Goal: Information Seeking & Learning: Understand process/instructions

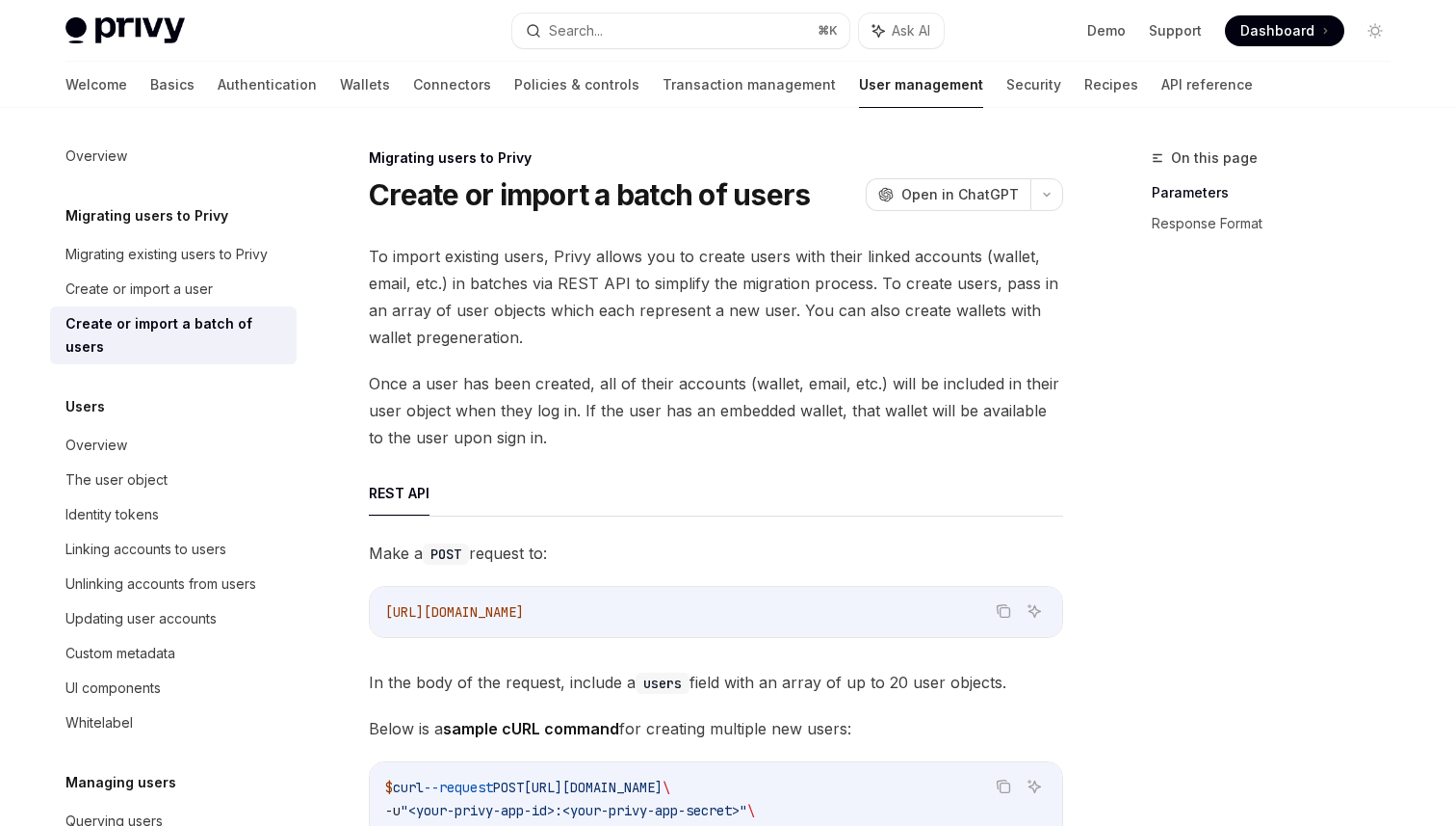
click at [860, 372] on span "Once a user has been created, all of their accounts (wallet, email, etc.) will …" at bounding box center [716, 411] width 695 height 81
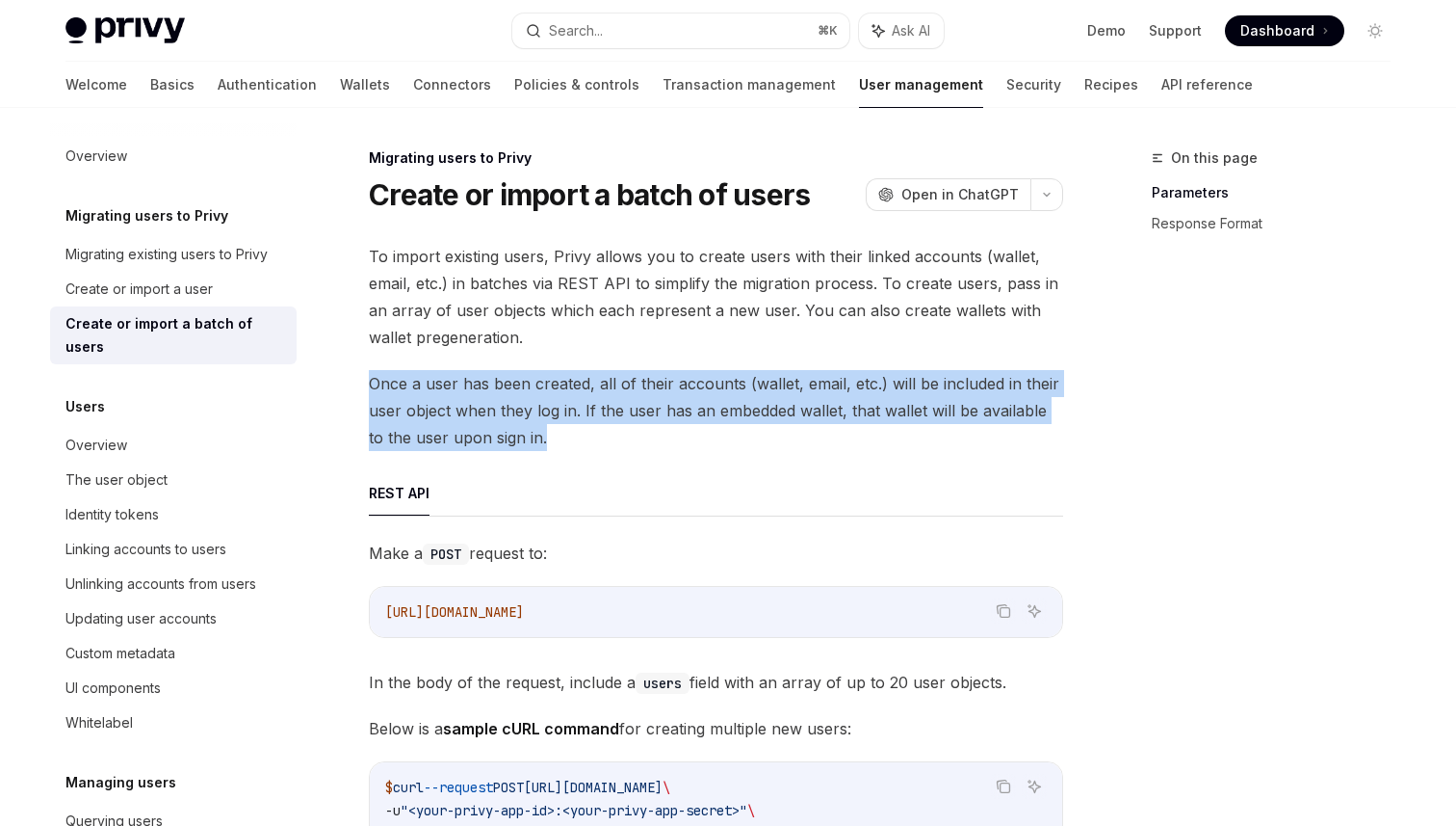
click at [1002, 489] on ul "REST API" at bounding box center [716, 493] width 695 height 46
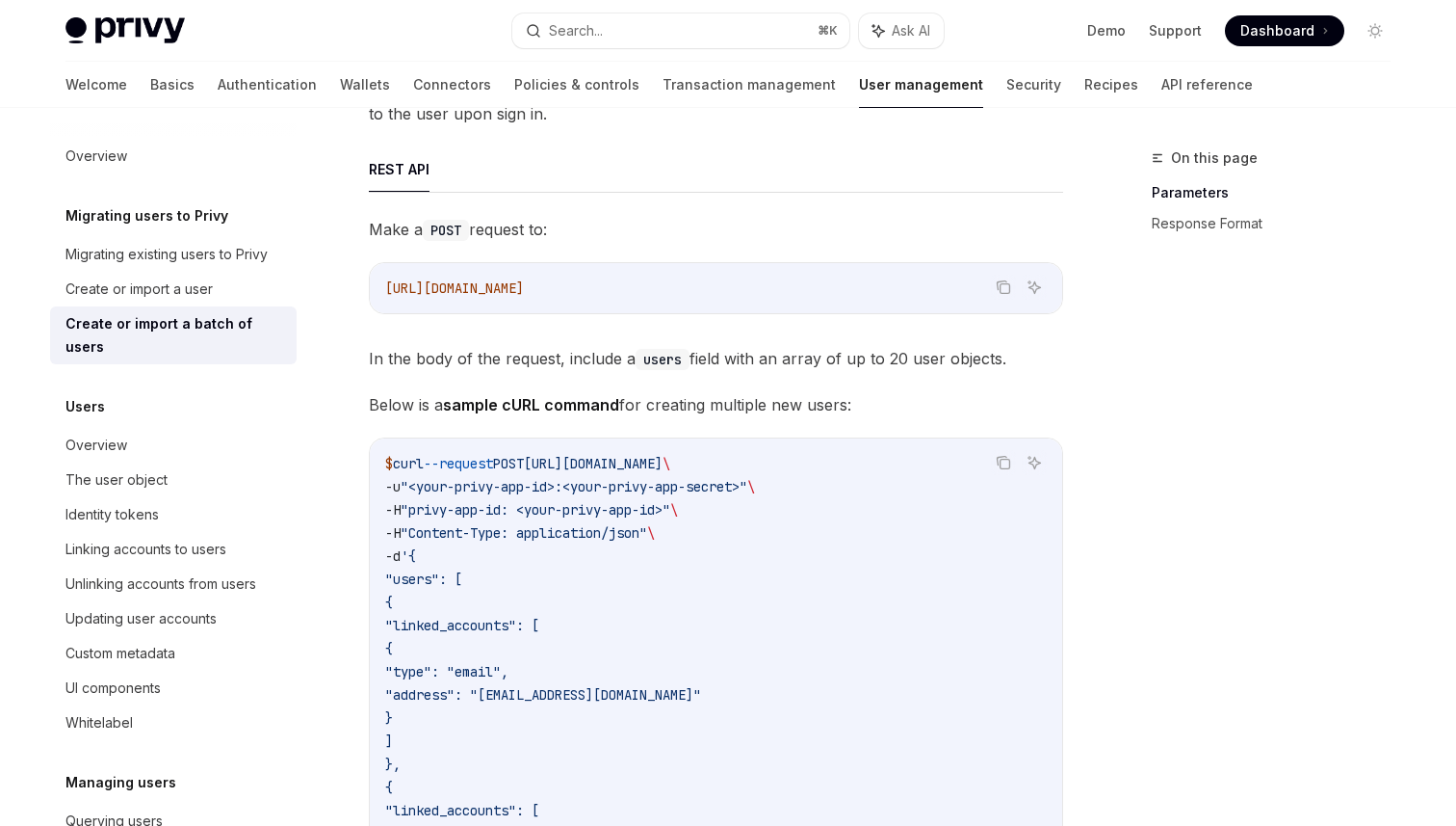
scroll to position [320, 0]
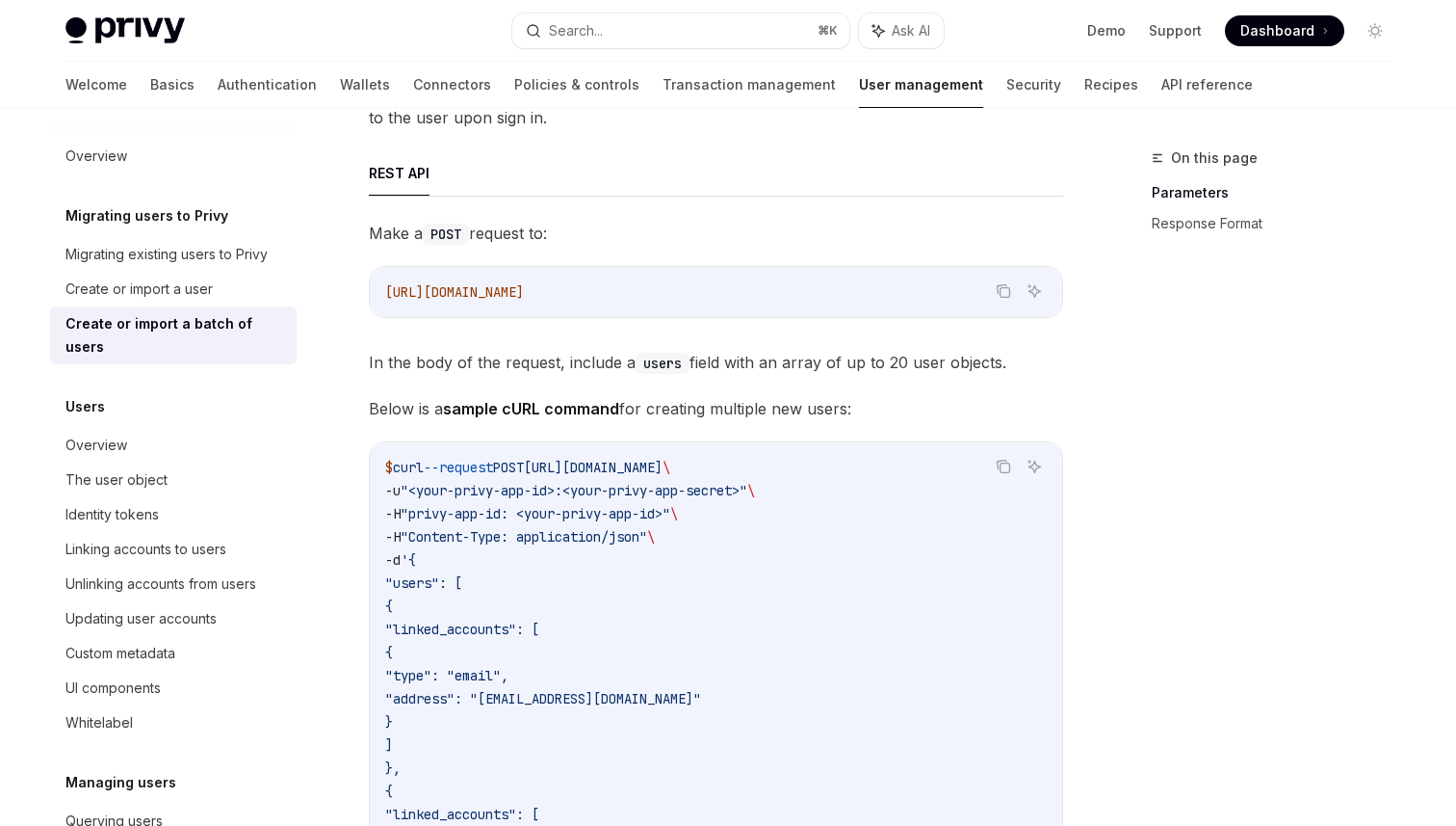
drag, startPoint x: 938, startPoint y: 459, endPoint x: 1063, endPoint y: 586, distance: 178.2
click at [871, 588] on code "$ curl --request POST [URL][DOMAIN_NAME] \ -u "<your-privy-app-id>:<your-privy-…" at bounding box center [716, 838] width 662 height 763
drag, startPoint x: 561, startPoint y: 573, endPoint x: 350, endPoint y: 484, distance: 229.0
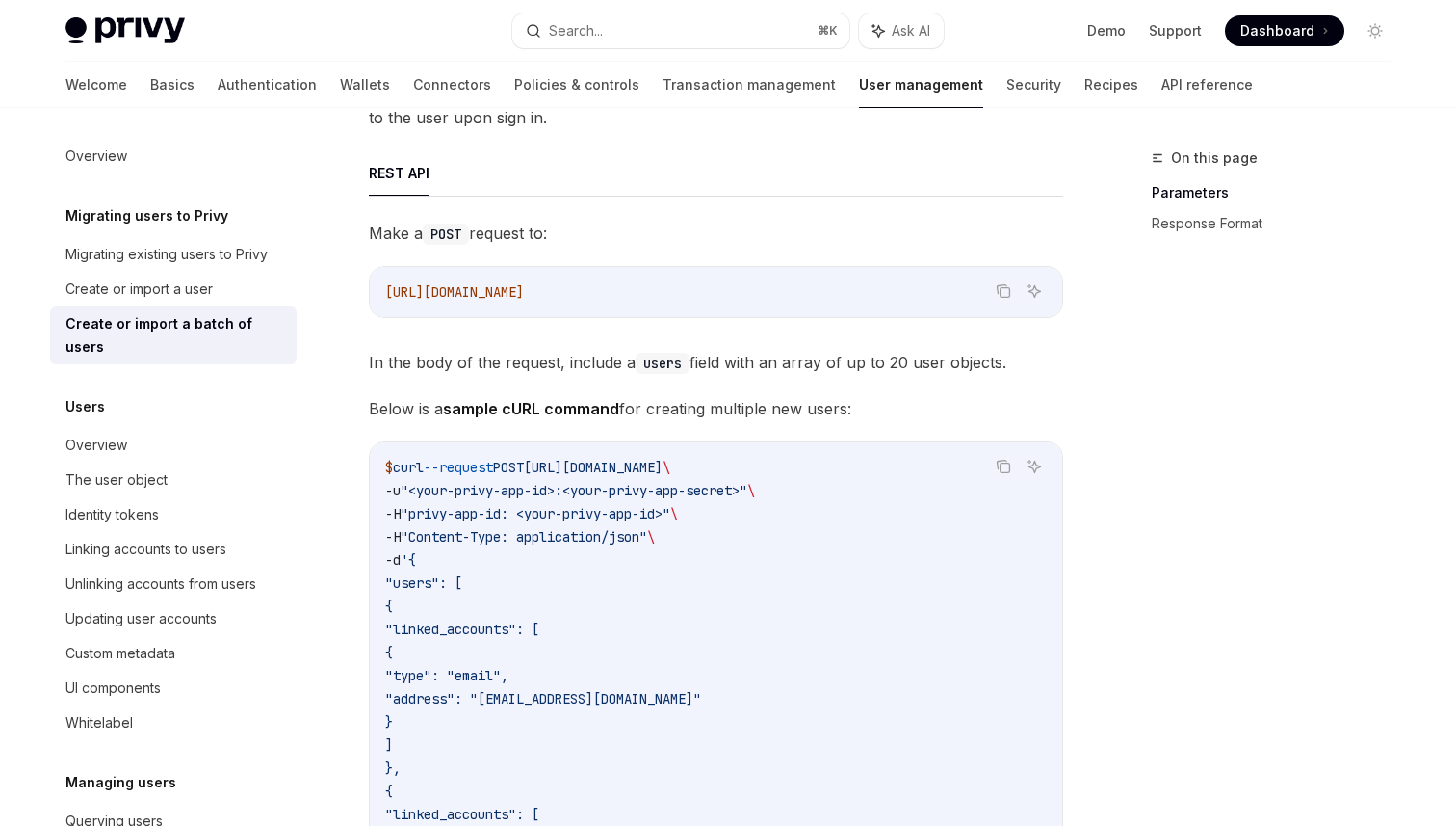
click at [473, 486] on span ""<your-privy-app-id>:<your-privy-app-secret>"" at bounding box center [574, 491] width 347 height 17
click at [399, 482] on span "-u" at bounding box center [393, 491] width 15 height 17
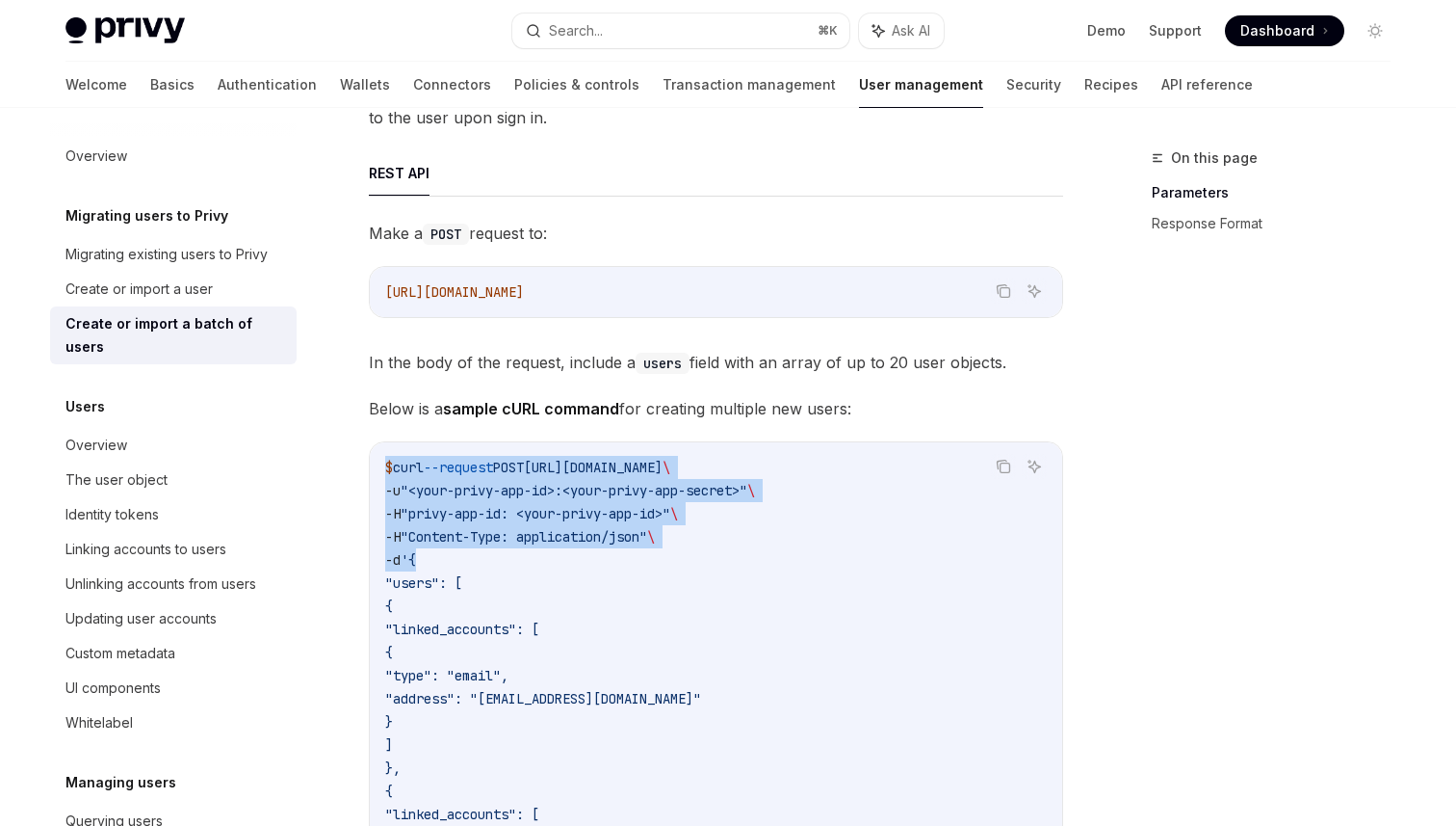
drag, startPoint x: 380, startPoint y: 472, endPoint x: 611, endPoint y: 566, distance: 249.4
click at [611, 566] on div "$ curl --request POST [URL][DOMAIN_NAME] \ -u "<your-privy-app-id>:<your-privy-…" at bounding box center [716, 838] width 693 height 790
click at [611, 566] on code "$ curl --request POST [URL][DOMAIN_NAME] \ -u "<your-privy-app-id>:<your-privy-…" at bounding box center [716, 838] width 662 height 763
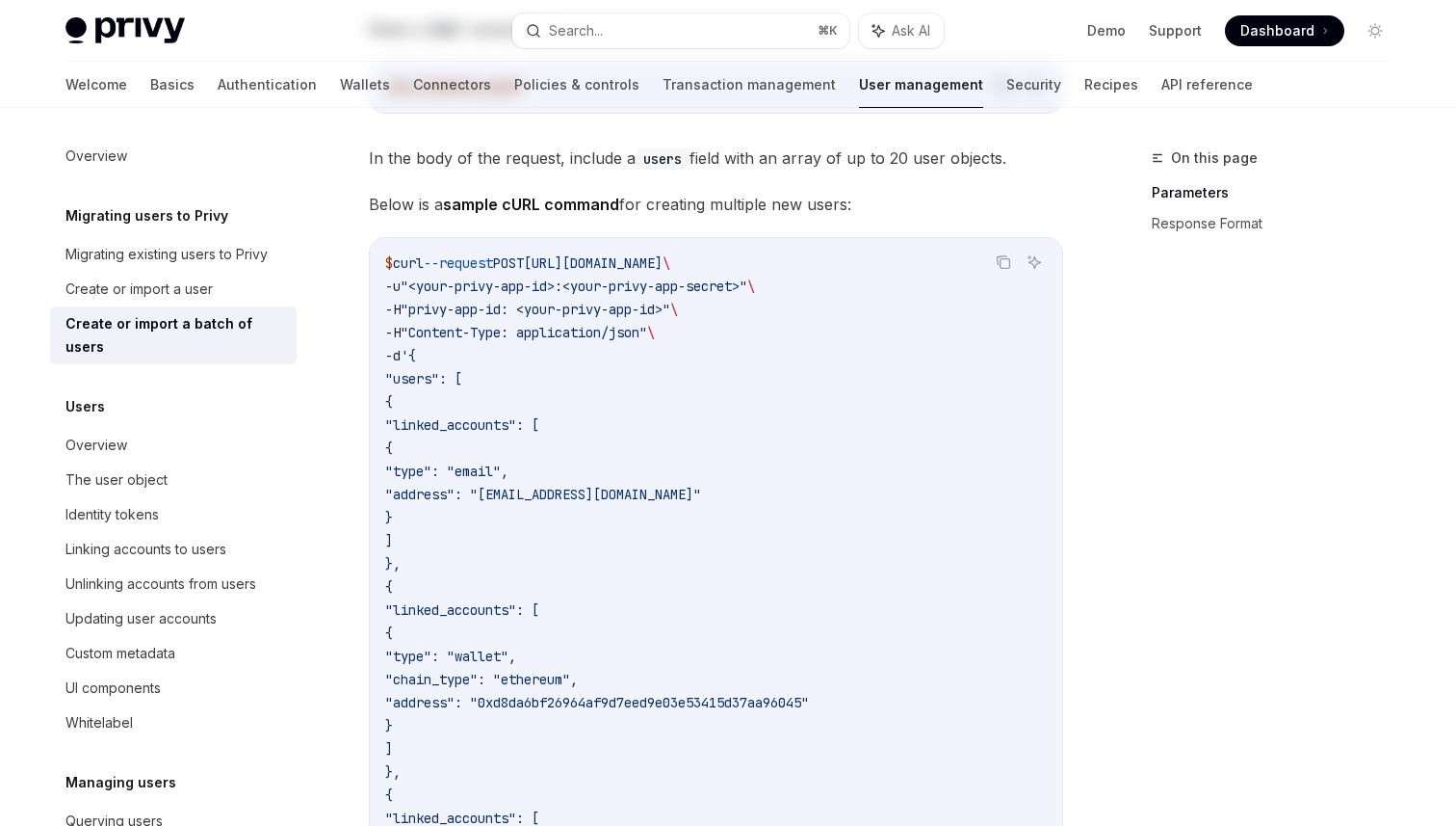
scroll to position [0, 0]
